Goal: Go to known website: Access a specific website the user already knows

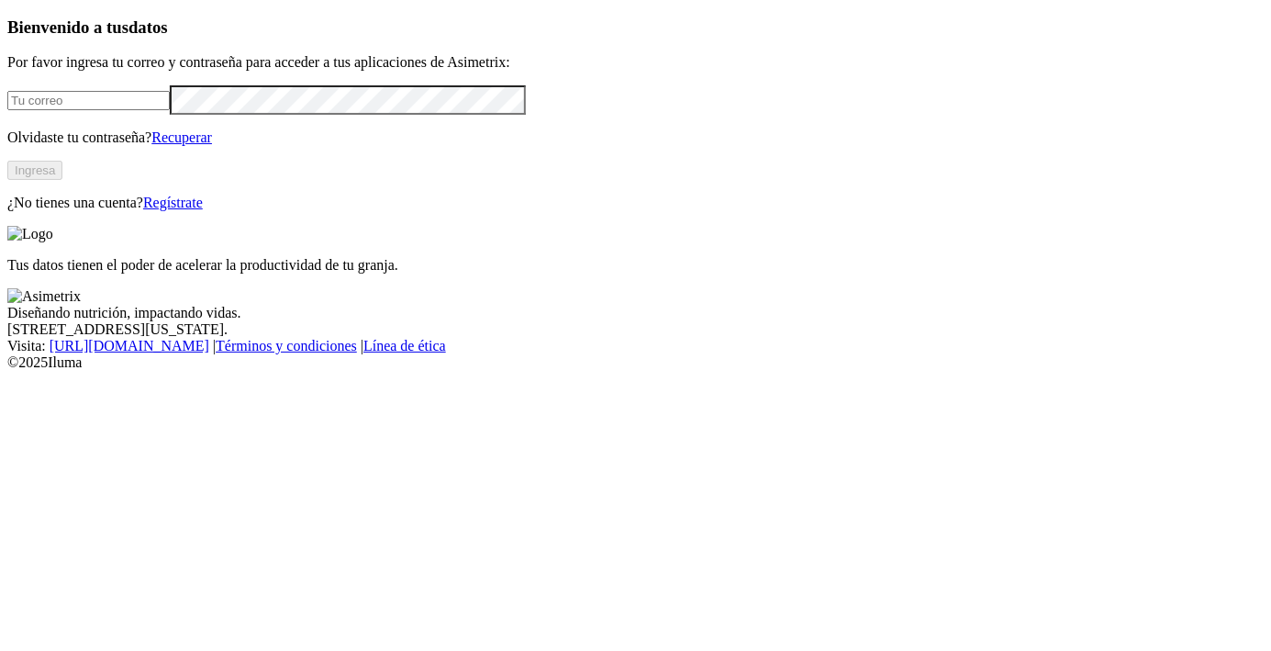
click at [99, 110] on input "email" at bounding box center [88, 100] width 162 height 19
type input "[EMAIL_ADDRESS][DOMAIN_NAME]"
click input "submit" at bounding box center [0, 0] width 0 height 0
